Goal: Task Accomplishment & Management: Manage account settings

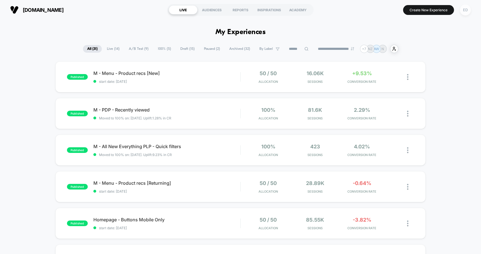
click at [469, 11] on div "ED" at bounding box center [465, 10] width 11 height 11
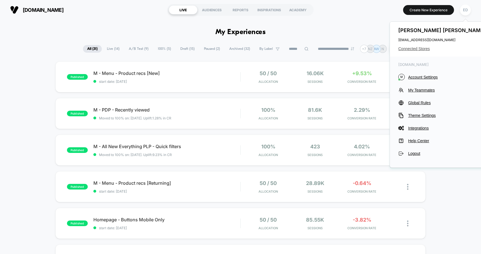
click at [426, 50] on span "Connected Stores" at bounding box center [443, 48] width 89 height 5
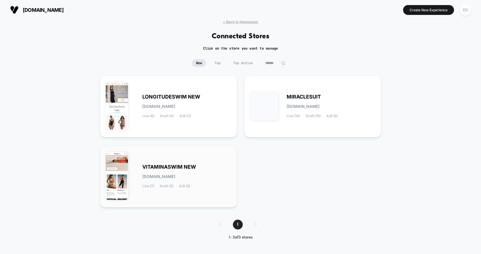
click at [187, 158] on div "VITAMINASWIM NEW [DOMAIN_NAME] Live (7) Draft (2) A/B (5)" at bounding box center [169, 176] width 126 height 50
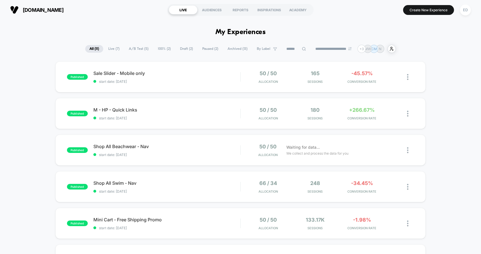
click at [112, 50] on span "Live ( 7 )" at bounding box center [114, 49] width 20 height 8
click at [136, 50] on span "A/B Test ( 5 )" at bounding box center [139, 49] width 28 height 8
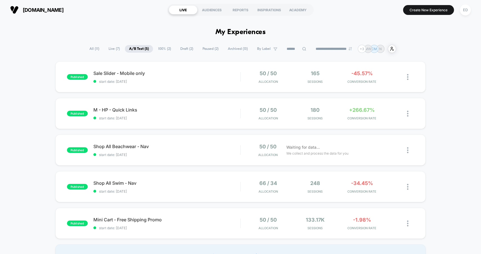
click at [164, 49] on span "100% ( 2 )" at bounding box center [164, 49] width 21 height 8
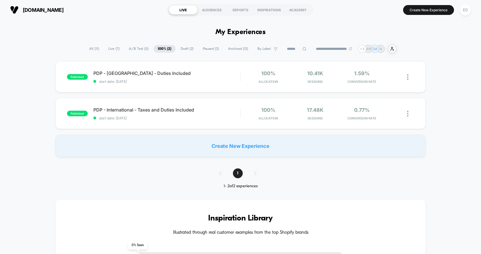
click at [184, 50] on span "Draft ( 2 )" at bounding box center [186, 49] width 21 height 8
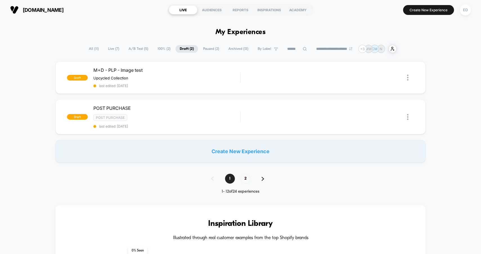
click at [199, 50] on span "Paused ( 2 )" at bounding box center [211, 49] width 24 height 8
